Goal: Task Accomplishment & Management: Use online tool/utility

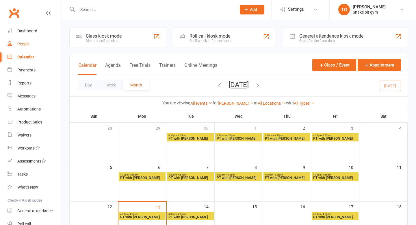
click at [25, 41] on link "People" at bounding box center [34, 44] width 53 height 13
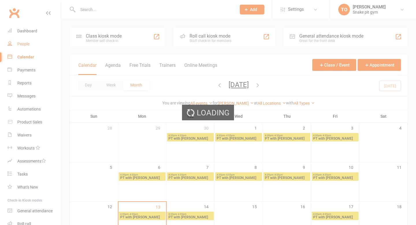
select select "100"
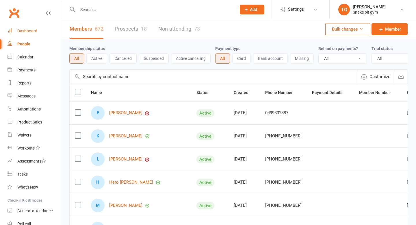
click at [23, 33] on div "Dashboard" at bounding box center [27, 31] width 20 height 5
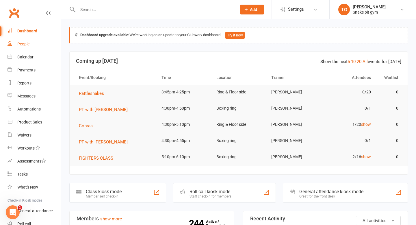
click at [17, 42] on div "People" at bounding box center [23, 44] width 12 height 5
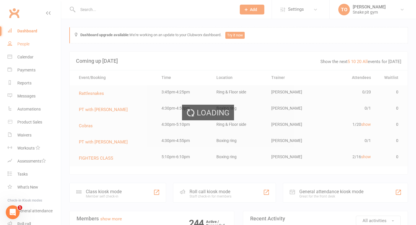
select select "100"
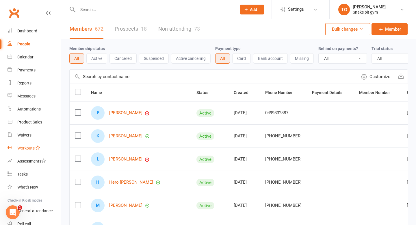
click at [18, 142] on link "Workouts" at bounding box center [34, 147] width 53 height 13
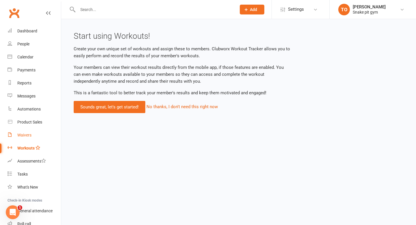
click at [23, 132] on link "Waivers" at bounding box center [34, 134] width 53 height 13
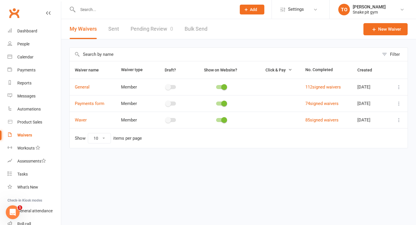
click at [192, 30] on link "Bulk Send" at bounding box center [195, 29] width 23 height 20
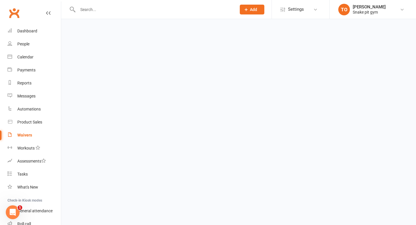
select select "active_members"
